Goal: Information Seeking & Learning: Learn about a topic

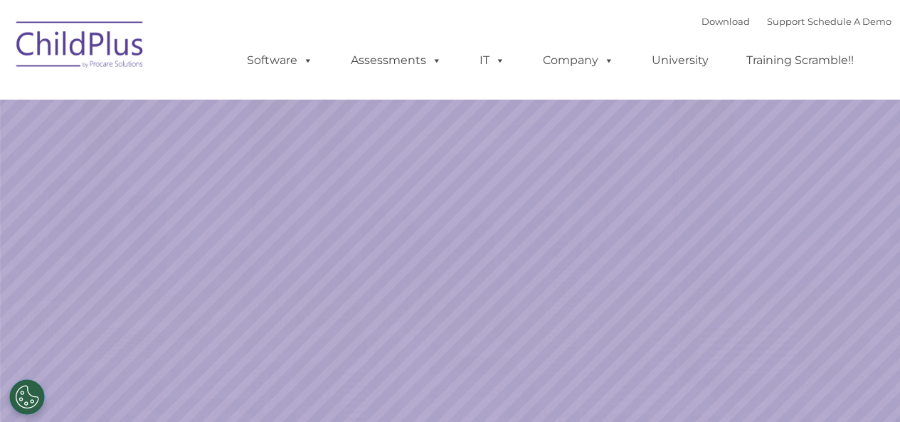
scroll to position [6, 0]
select select "MEDIUM"
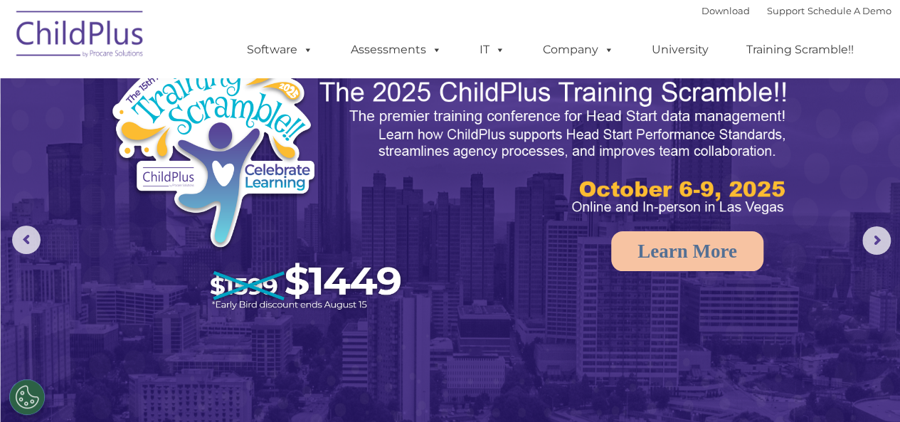
scroll to position [32, 0]
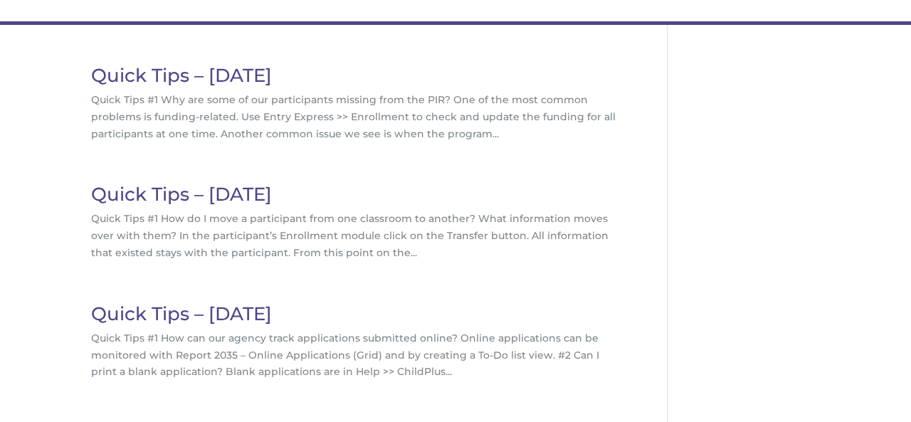
scroll to position [120, 0]
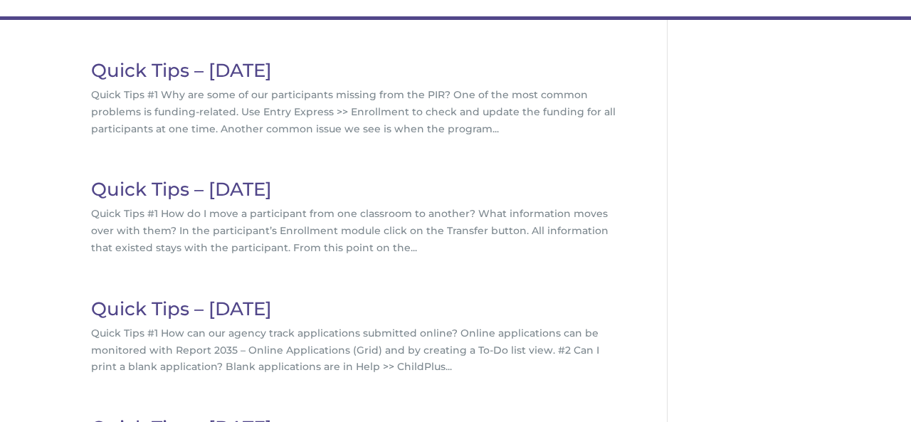
drag, startPoint x: 226, startPoint y: 271, endPoint x: 648, endPoint y: 176, distance: 432.7
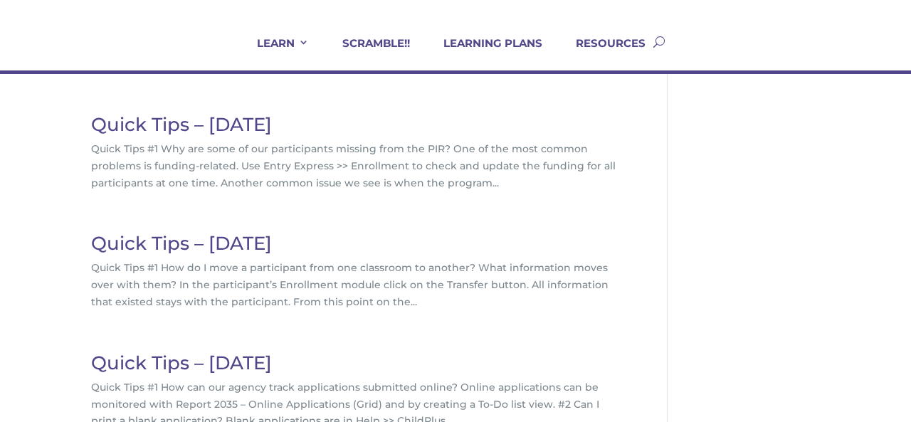
scroll to position [0, 0]
